Goal: Navigation & Orientation: Find specific page/section

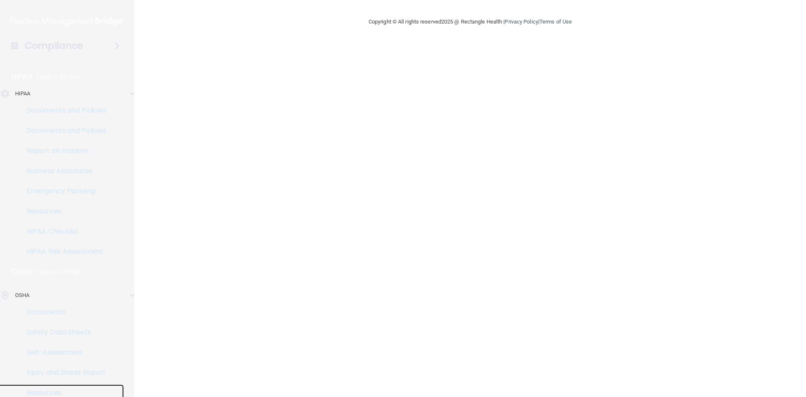
click at [49, 394] on p "Resources" at bounding box center [62, 392] width 115 height 8
click at [70, 48] on h4 "Compliance" at bounding box center [54, 46] width 58 height 12
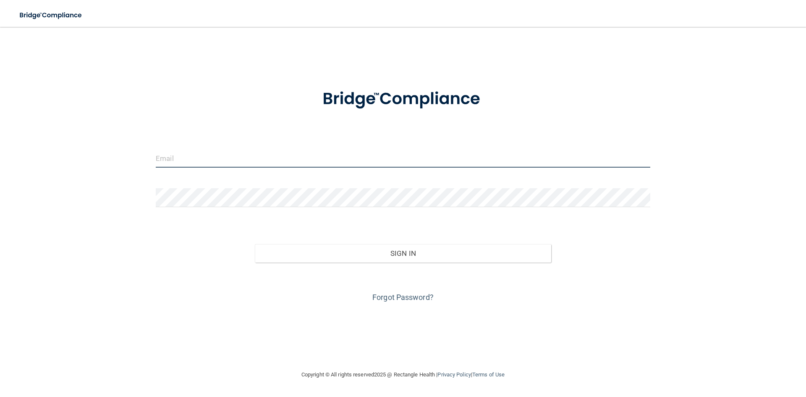
click at [238, 156] on input "email" at bounding box center [403, 158] width 495 height 19
type input "glenda@gosouthridge.com"
